Goal: Information Seeking & Learning: Check status

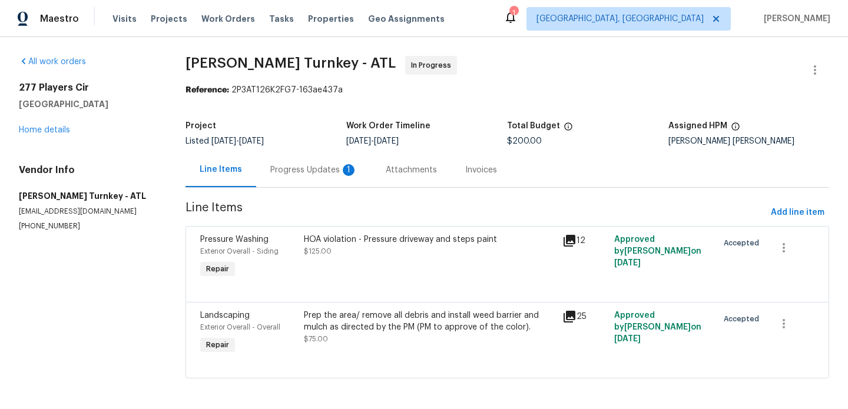
click at [307, 171] on div "Progress Updates 1" at bounding box center [313, 170] width 87 height 12
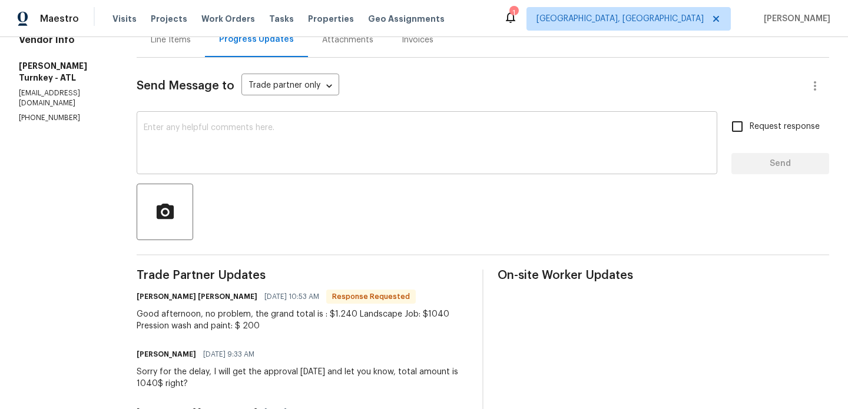
scroll to position [111, 0]
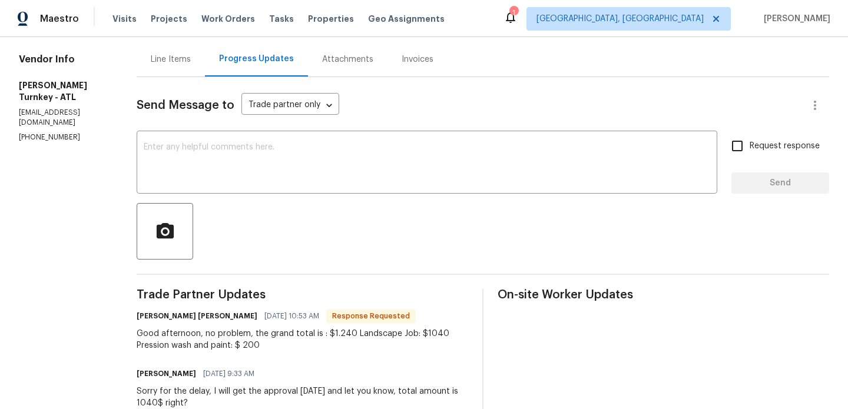
click at [176, 61] on div "Line Items" at bounding box center [171, 60] width 40 height 12
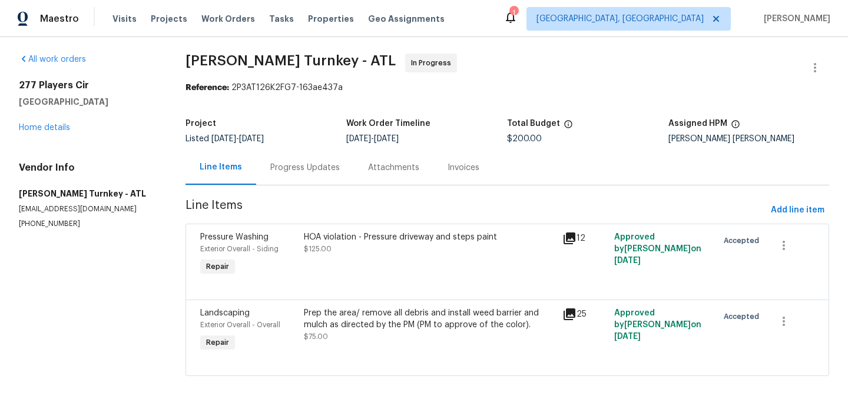
scroll to position [3, 0]
click at [374, 340] on div "Prep the area/ remove all debris and install weed barrier and mulch as directed…" at bounding box center [430, 325] width 252 height 35
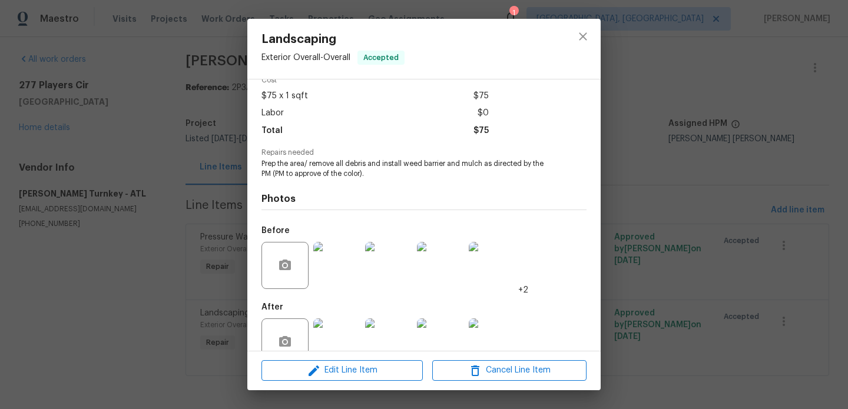
scroll to position [84, 0]
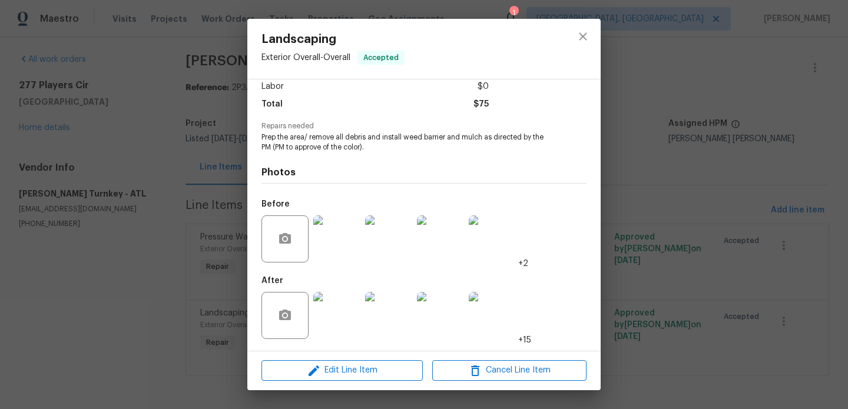
click at [346, 253] on img at bounding box center [336, 239] width 47 height 47
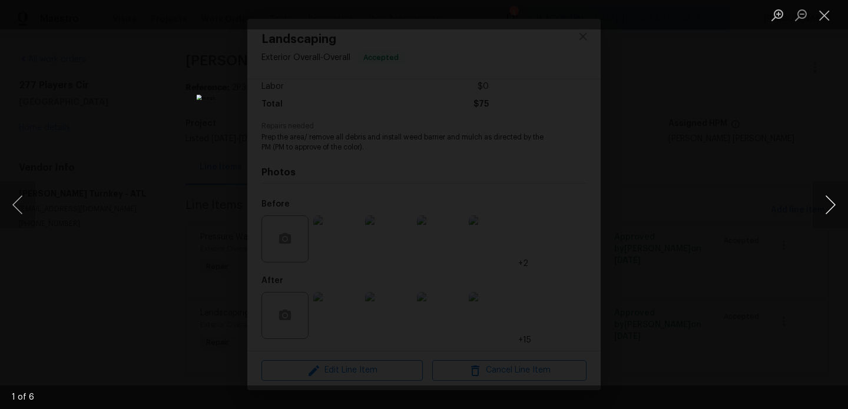
click at [841, 203] on button "Next image" at bounding box center [830, 204] width 35 height 47
click at [739, 242] on div "Lightbox" at bounding box center [424, 204] width 848 height 409
click at [824, 207] on button "Next image" at bounding box center [830, 204] width 35 height 47
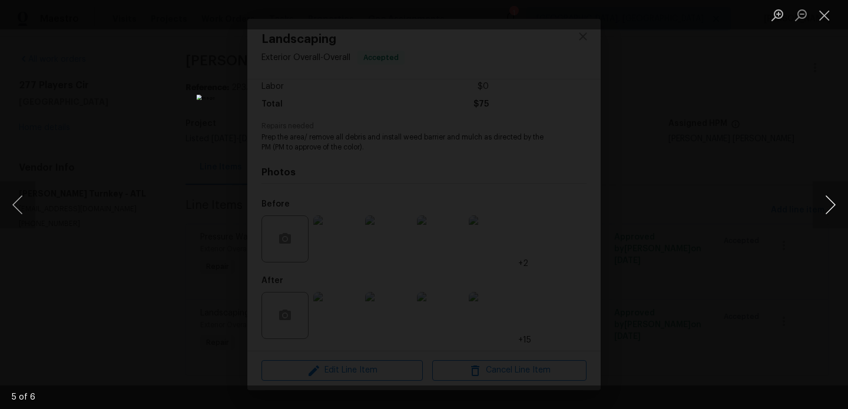
click at [824, 207] on button "Next image" at bounding box center [830, 204] width 35 height 47
click at [709, 230] on div "Lightbox" at bounding box center [424, 204] width 848 height 409
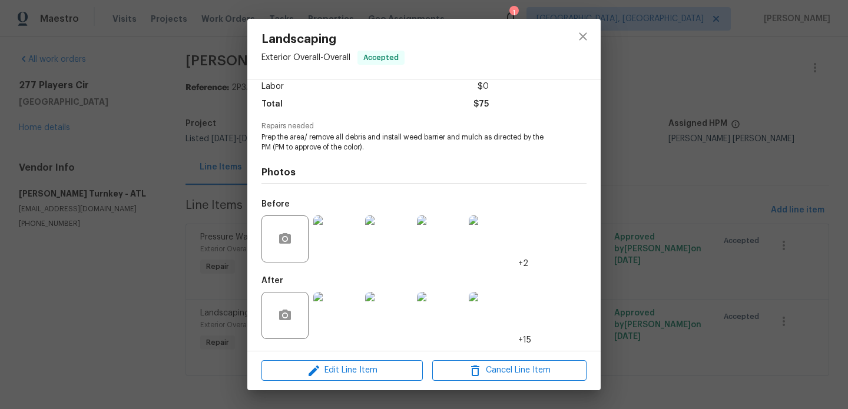
click at [338, 326] on img at bounding box center [336, 315] width 47 height 47
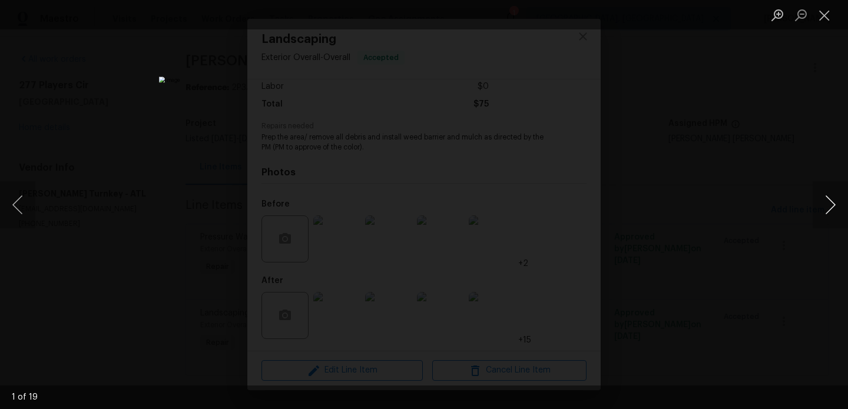
click at [835, 206] on button "Next image" at bounding box center [830, 204] width 35 height 47
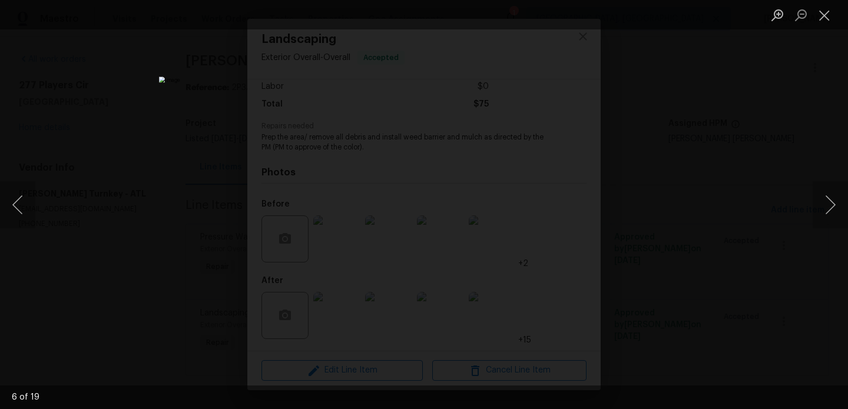
click at [732, 226] on div "Lightbox" at bounding box center [424, 204] width 848 height 409
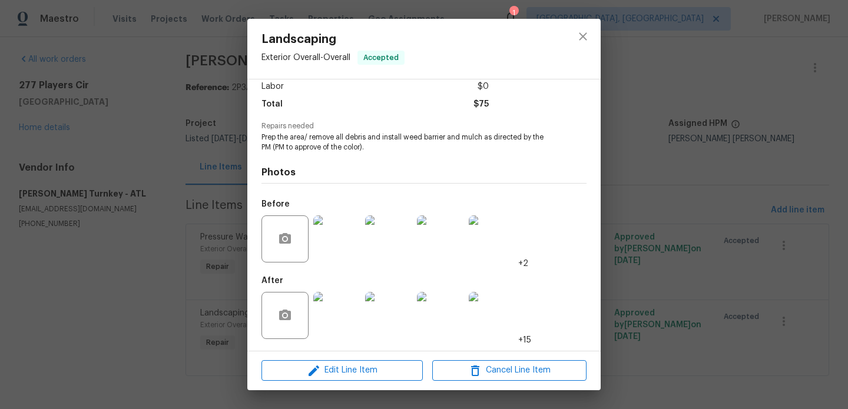
click at [712, 169] on div "Landscaping Exterior Overall - Overall Accepted Vendor Davis Turnkey Account Ca…" at bounding box center [424, 204] width 848 height 409
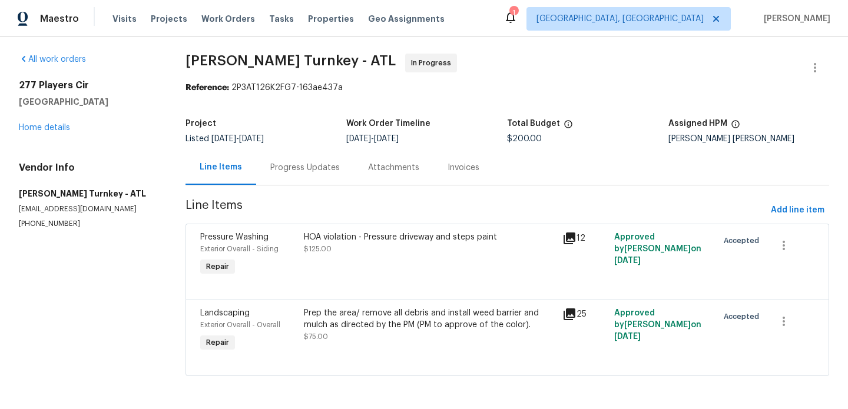
click at [394, 248] on div "HOA violation - Pressure driveway and steps paint $125.00" at bounding box center [430, 244] width 252 height 24
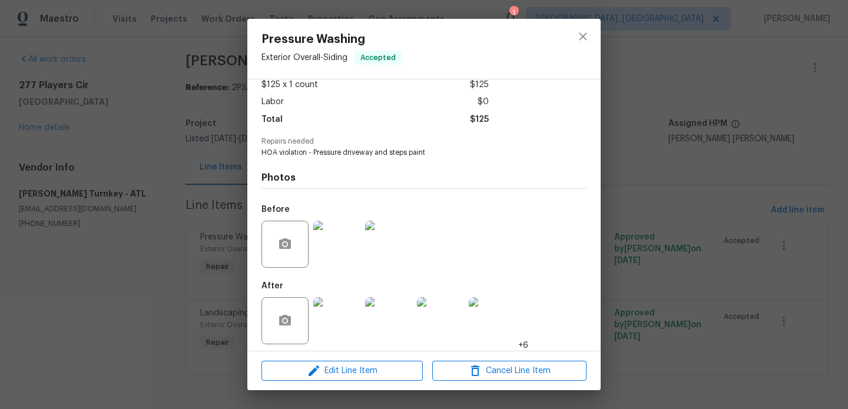
scroll to position [70, 0]
click at [332, 243] on img at bounding box center [336, 243] width 47 height 47
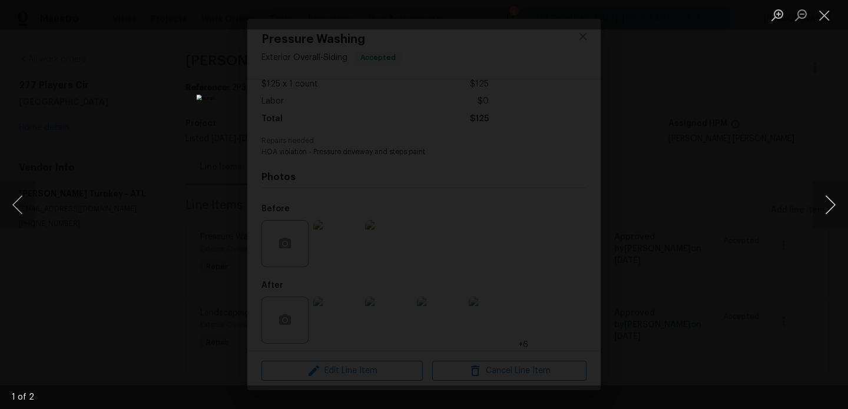
click at [821, 205] on button "Next image" at bounding box center [830, 204] width 35 height 47
click at [714, 230] on div "Lightbox" at bounding box center [424, 204] width 848 height 409
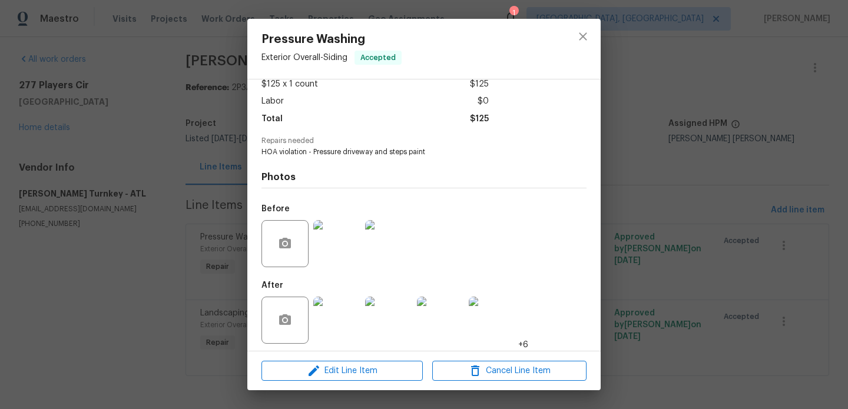
click at [340, 327] on img at bounding box center [336, 320] width 47 height 47
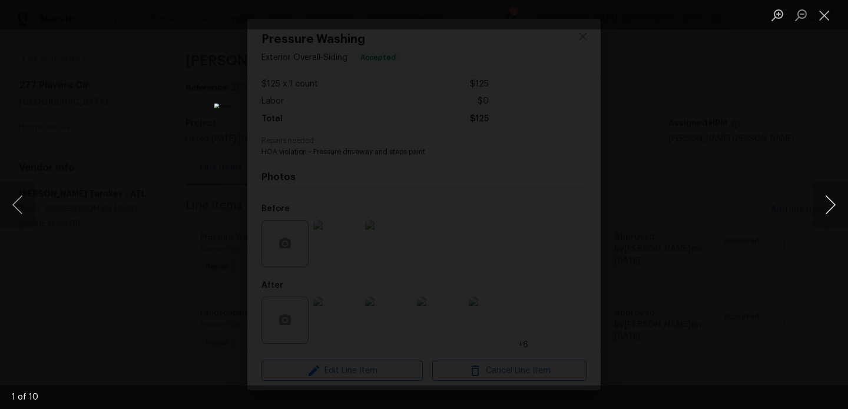
click at [827, 199] on button "Next image" at bounding box center [830, 204] width 35 height 47
click at [741, 163] on div "Lightbox" at bounding box center [424, 204] width 848 height 409
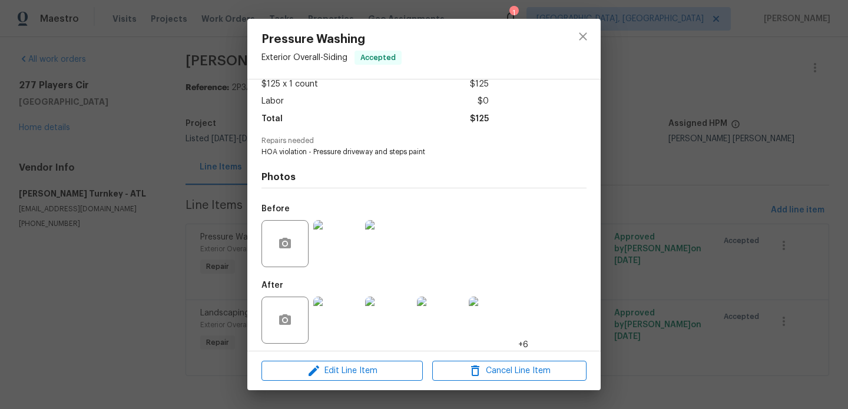
click at [741, 163] on div "Pressure Washing Exterior Overall - Siding Accepted Vendor Davis Turnkey Accoun…" at bounding box center [424, 204] width 848 height 409
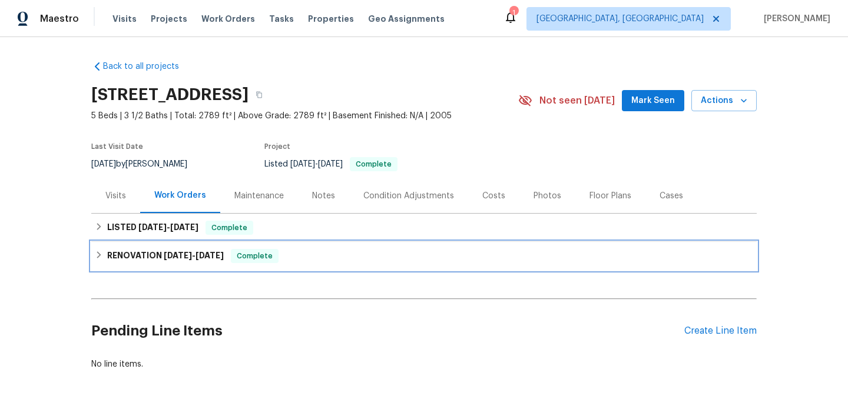
click at [149, 257] on h6 "RENOVATION [DATE] - [DATE]" at bounding box center [165, 256] width 117 height 14
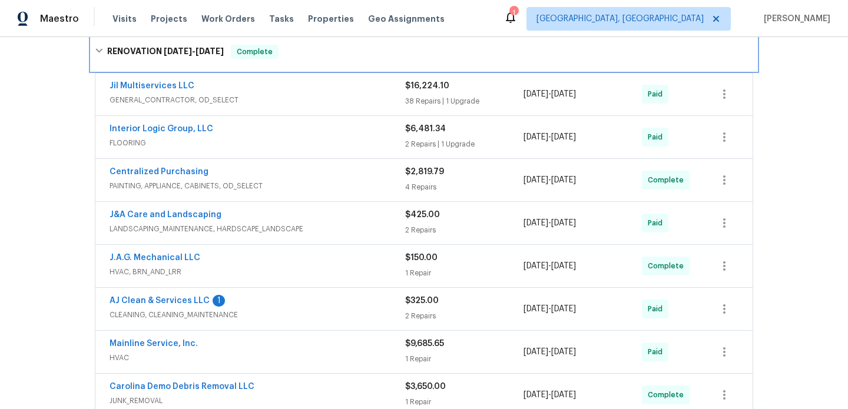
scroll to position [236, 0]
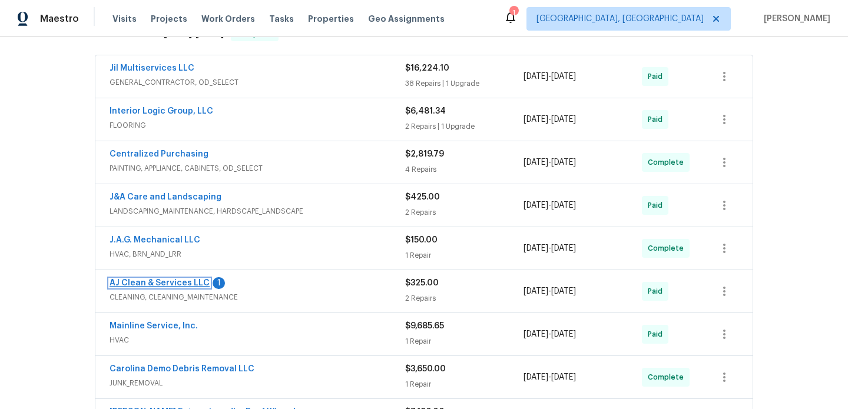
click at [157, 285] on link "AJ Clean & Services LLC" at bounding box center [160, 283] width 100 height 8
